Goal: Task Accomplishment & Management: Complete application form

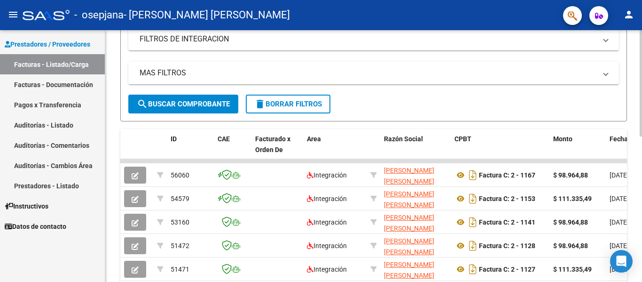
click at [637, 131] on div "Video tutorial PRESTADORES -> Listado de CPBTs Emitidos por Prestadores / Prove…" at bounding box center [374, 160] width 539 height 589
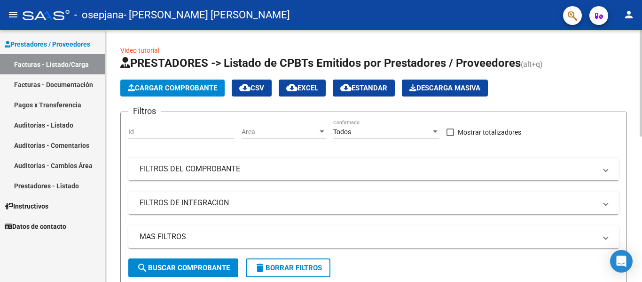
click at [642, 54] on div at bounding box center [641, 83] width 2 height 106
click at [165, 90] on span "Cargar Comprobante" at bounding box center [172, 88] width 89 height 8
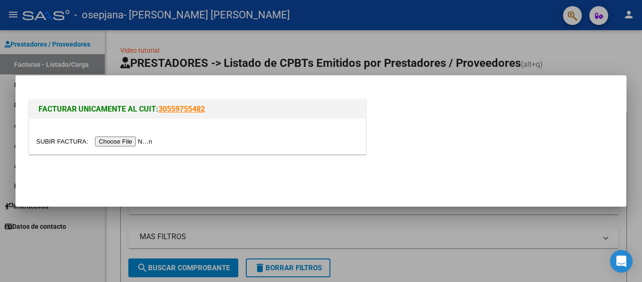
click at [133, 145] on input "file" at bounding box center [95, 141] width 119 height 10
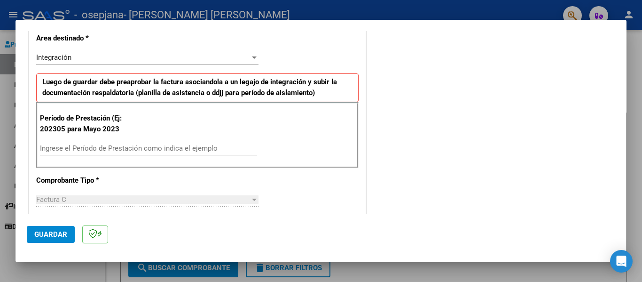
scroll to position [216, 0]
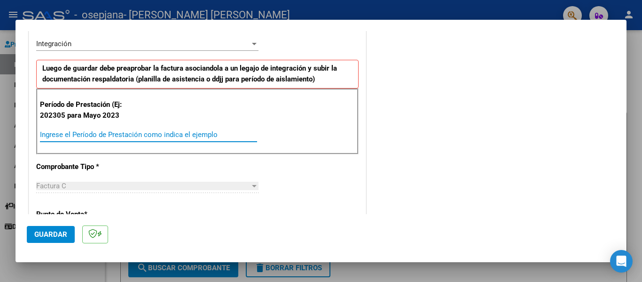
click at [173, 132] on input "Ingrese el Período de Prestación como indica el ejemplo" at bounding box center [148, 134] width 217 height 8
type input "202506"
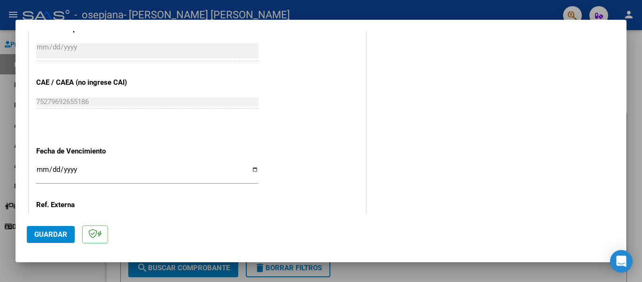
scroll to position [535, 0]
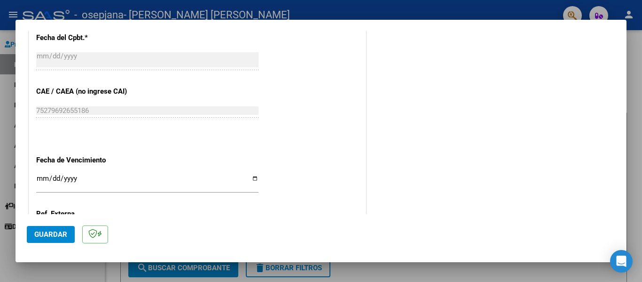
click at [32, 236] on button "Guardar" at bounding box center [51, 234] width 48 height 17
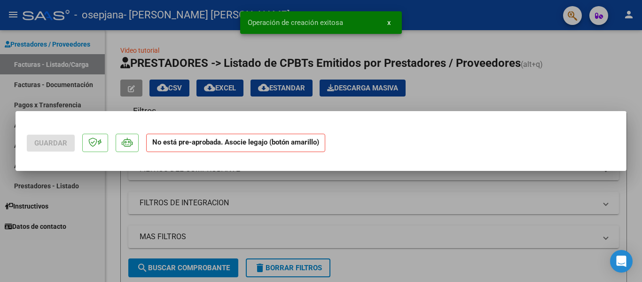
scroll to position [0, 0]
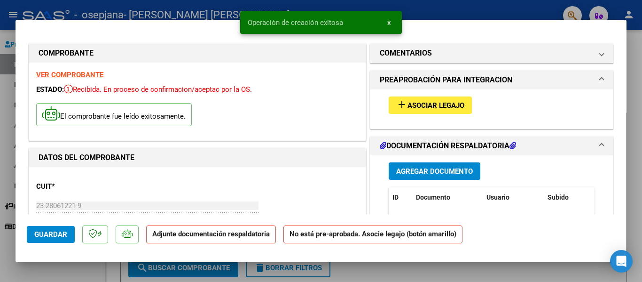
click at [423, 99] on button "add Asociar Legajo" at bounding box center [430, 104] width 83 height 17
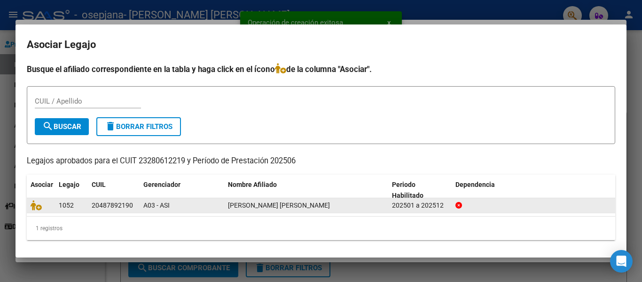
click at [76, 202] on div "1052" at bounding box center [71, 205] width 25 height 11
click at [31, 202] on datatable-body-cell at bounding box center [41, 205] width 28 height 15
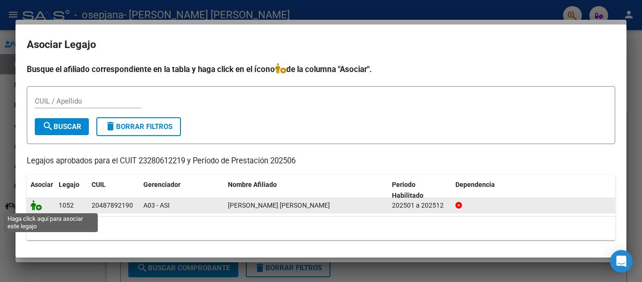
click at [32, 208] on icon at bounding box center [36, 205] width 11 height 10
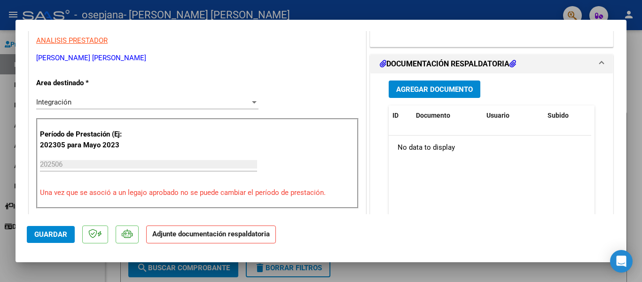
scroll to position [217, 0]
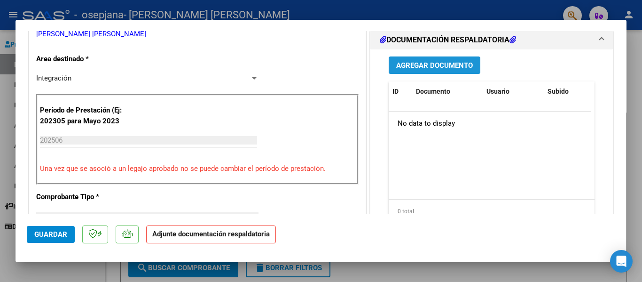
click at [447, 61] on span "Agregar Documento" at bounding box center [434, 65] width 77 height 8
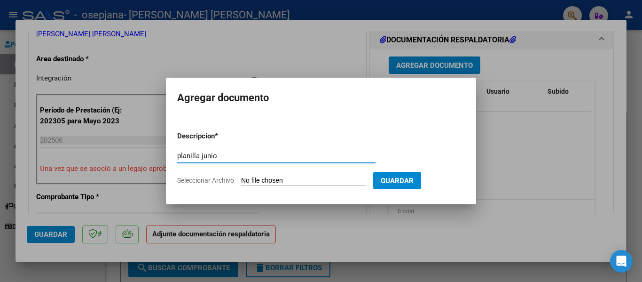
type input "planilla junio"
click at [333, 179] on input "Seleccionar Archivo" at bounding box center [303, 180] width 125 height 9
type input "C:\fakepath\planilla junio 1.pdf"
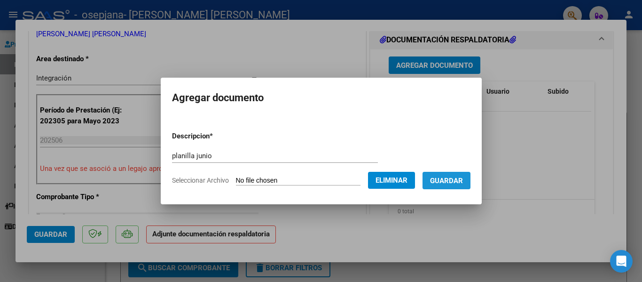
click at [463, 183] on span "Guardar" at bounding box center [446, 180] width 33 height 8
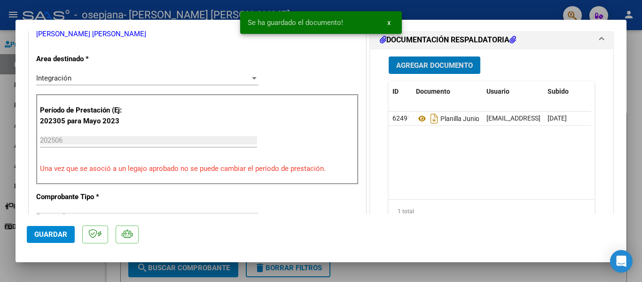
click at [460, 68] on span "Agregar Documento" at bounding box center [434, 65] width 77 height 8
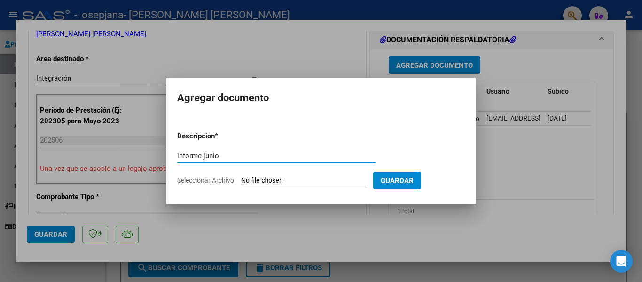
type input "informe junio"
click at [303, 181] on input "Seleccionar Archivo" at bounding box center [303, 180] width 125 height 9
type input "C:\fakepath\informe junio.pdf"
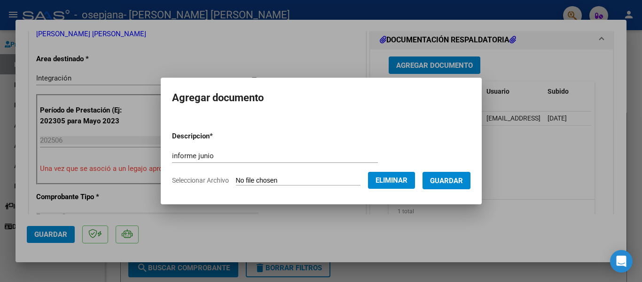
click at [462, 179] on span "Guardar" at bounding box center [446, 180] width 33 height 8
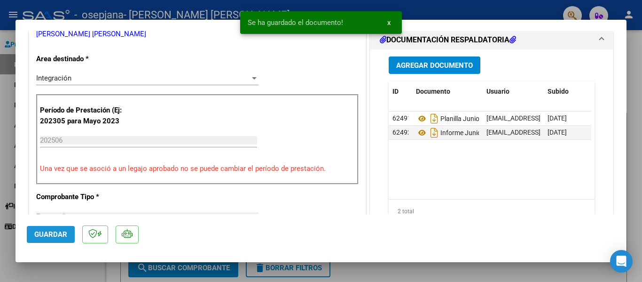
click at [44, 238] on span "Guardar" at bounding box center [50, 234] width 33 height 8
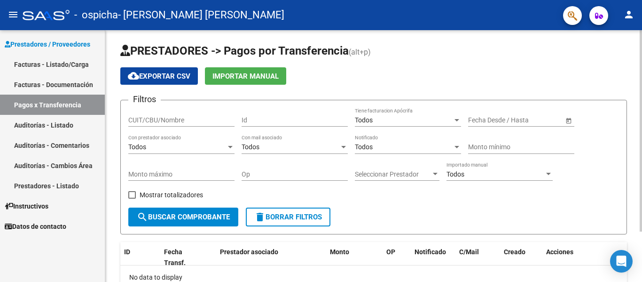
click at [632, 43] on div "PRESTADORES -> Pagos por Transferencia (alt+p) cloud_download Exportar CSV Impo…" at bounding box center [374, 185] width 539 height 315
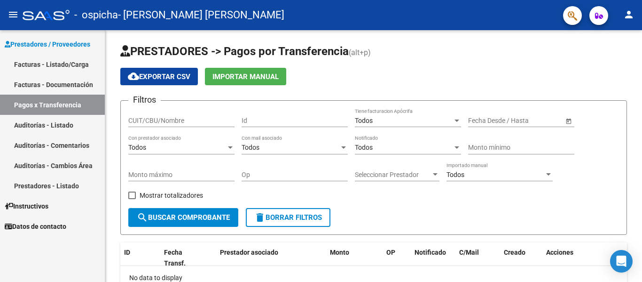
click at [74, 61] on link "Facturas - Listado/Carga" at bounding box center [52, 64] width 105 height 20
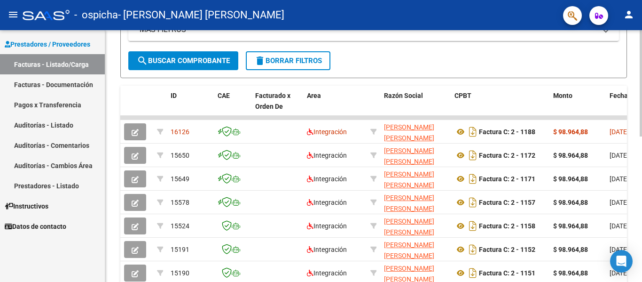
click at [639, 103] on div "Video tutorial PRESTADORES -> Listado de CPBTs Emitidos por Prestadores / Prove…" at bounding box center [374, 117] width 539 height 589
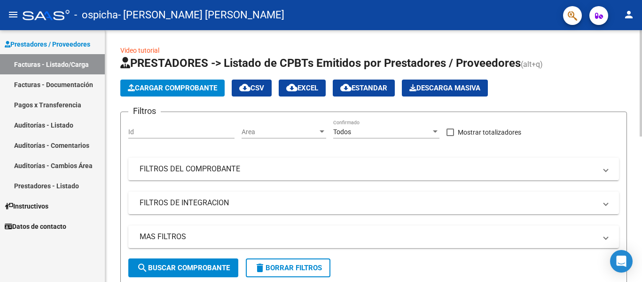
click at [641, 55] on div at bounding box center [641, 156] width 2 height 252
click at [195, 84] on span "Cargar Comprobante" at bounding box center [172, 88] width 89 height 8
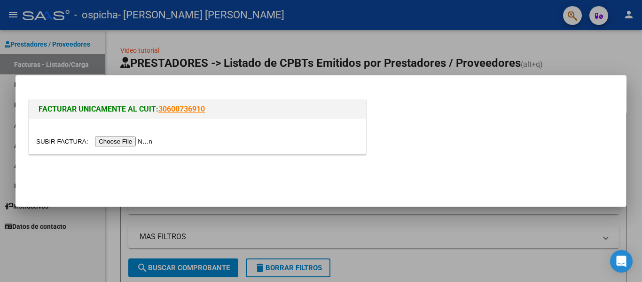
click at [131, 140] on input "file" at bounding box center [95, 141] width 119 height 10
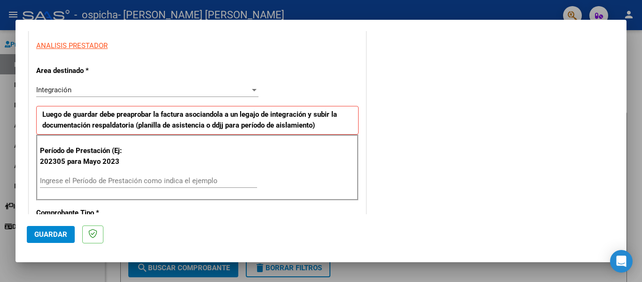
scroll to position [179, 0]
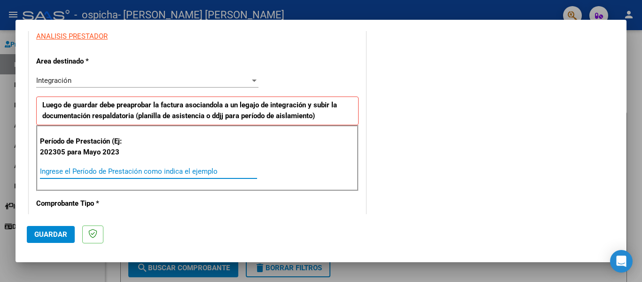
click at [68, 172] on input "Ingrese el Período de Prestación como indica el ejemplo" at bounding box center [148, 171] width 217 height 8
type input "202507"
click at [46, 240] on button "Guardar" at bounding box center [51, 234] width 48 height 17
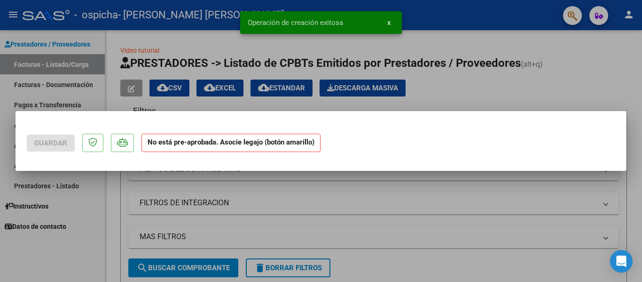
scroll to position [0, 0]
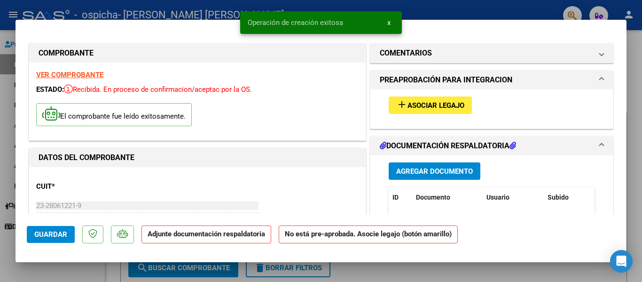
click at [436, 111] on button "add Asociar Legajo" at bounding box center [430, 104] width 83 height 17
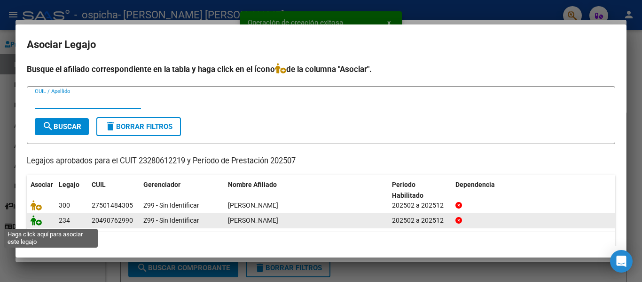
click at [35, 221] on icon at bounding box center [36, 220] width 11 height 10
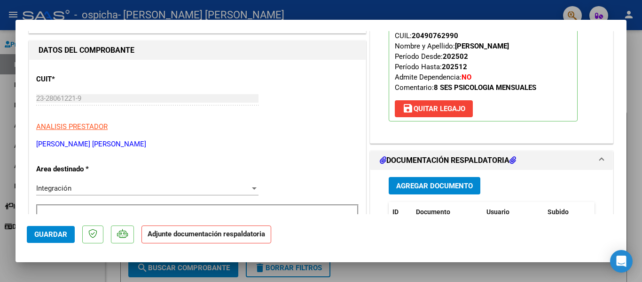
scroll to position [126, 0]
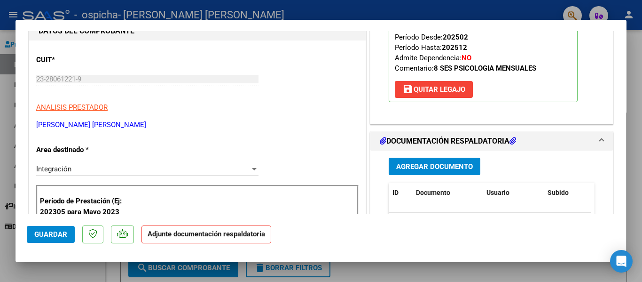
click at [415, 164] on span "Agregar Documento" at bounding box center [434, 166] width 77 height 8
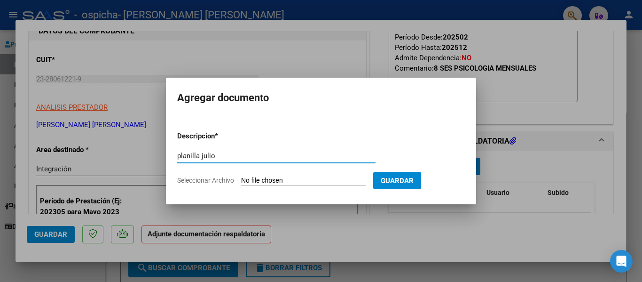
type input "planilla julio"
click at [279, 180] on input "Seleccionar Archivo" at bounding box center [303, 180] width 125 height 9
type input "C:\fakepath\planilla julio.pdf"
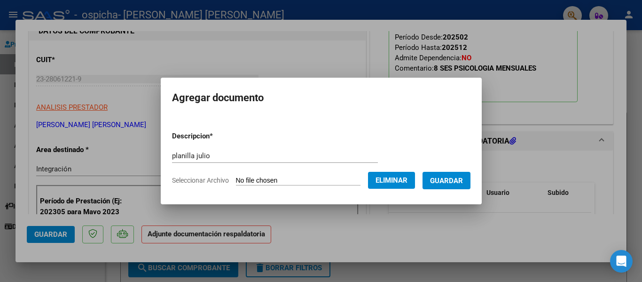
click at [463, 177] on span "Guardar" at bounding box center [446, 180] width 33 height 8
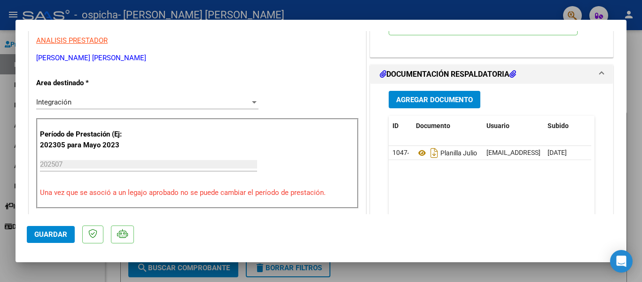
scroll to position [203, 0]
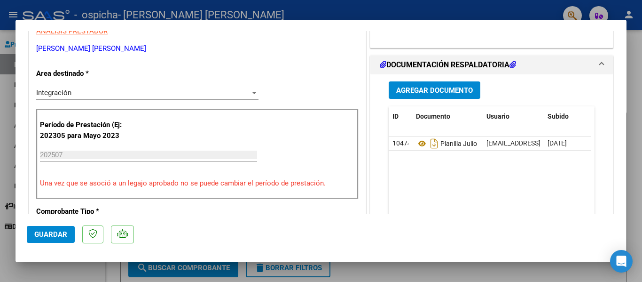
click at [64, 234] on span "Guardar" at bounding box center [50, 234] width 33 height 8
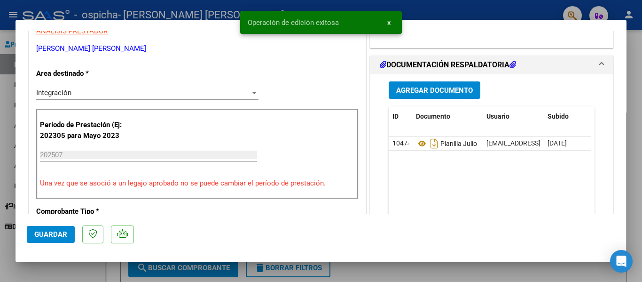
click at [67, 267] on div at bounding box center [321, 141] width 642 height 282
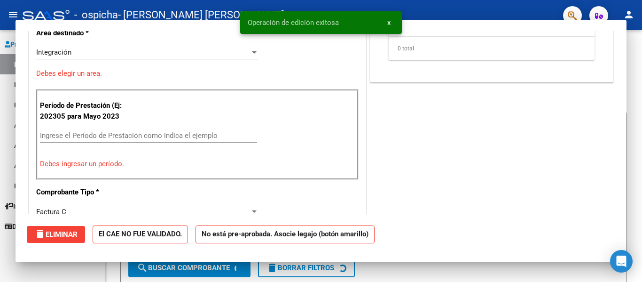
scroll to position [0, 0]
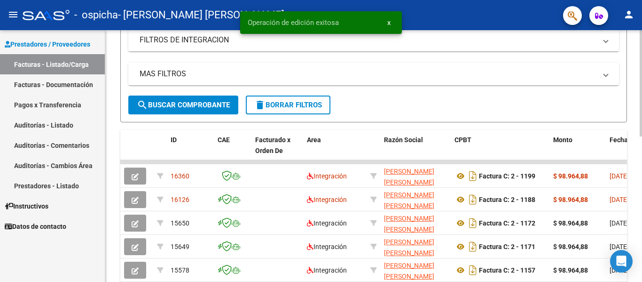
click at [642, 166] on div at bounding box center [641, 153] width 2 height 106
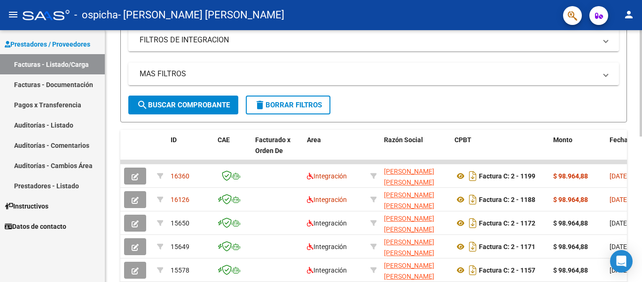
scroll to position [165, 0]
